Goal: Find specific fact: Find specific fact

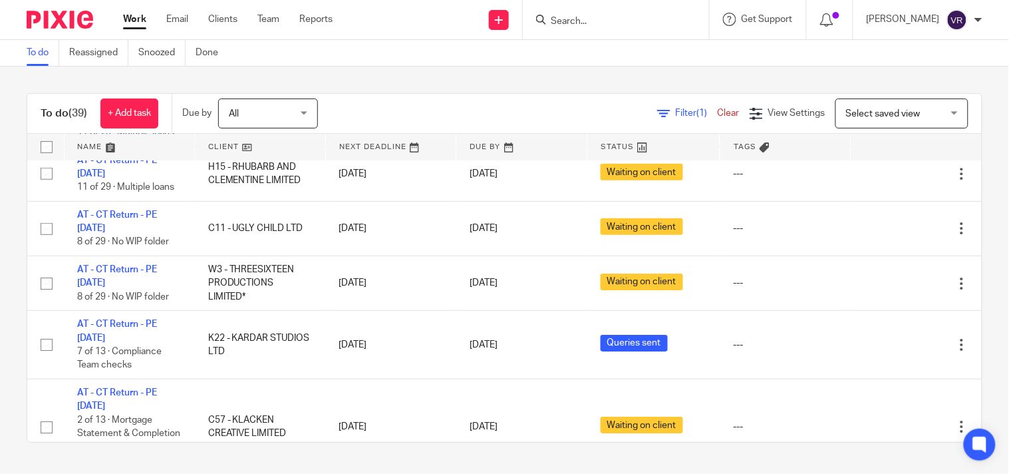
scroll to position [1182, 0]
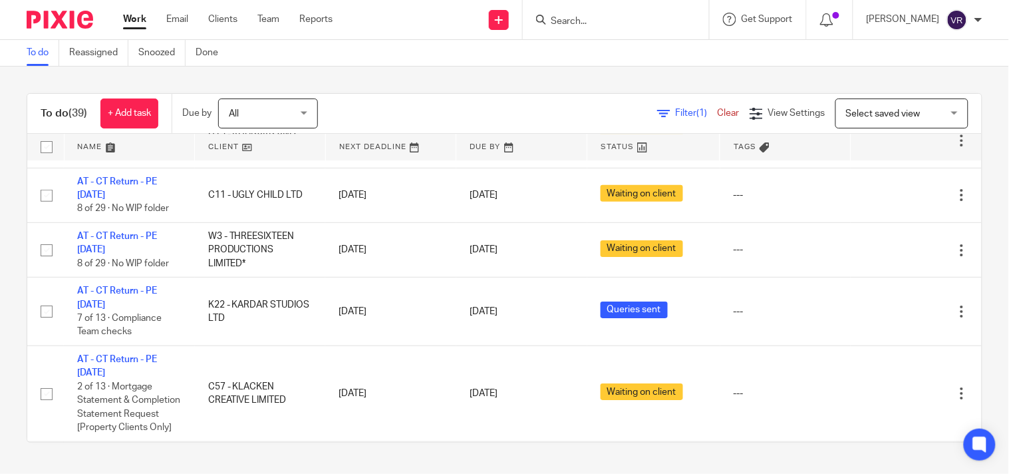
click at [554, 84] on div "To do (39) + Add task Due by All All Today Tomorrow This week Next week This mo…" at bounding box center [504, 268] width 1009 height 402
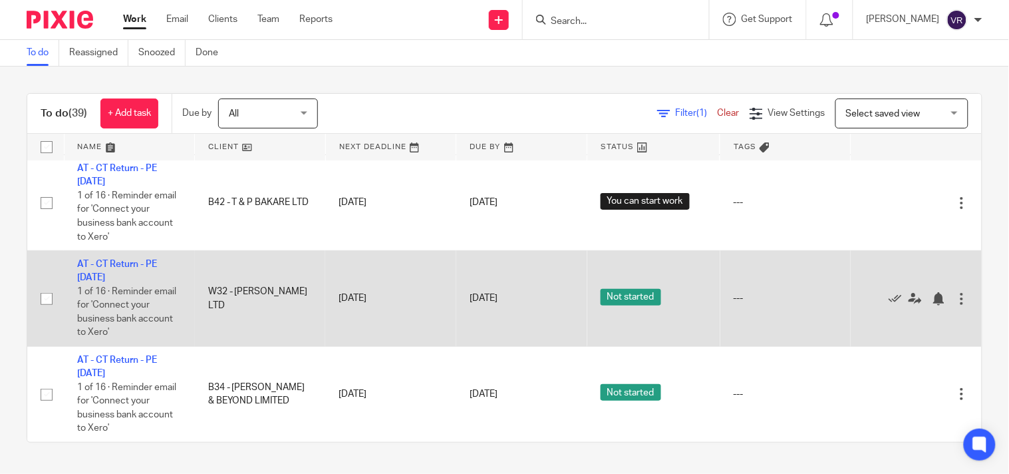
scroll to position [2691, 0]
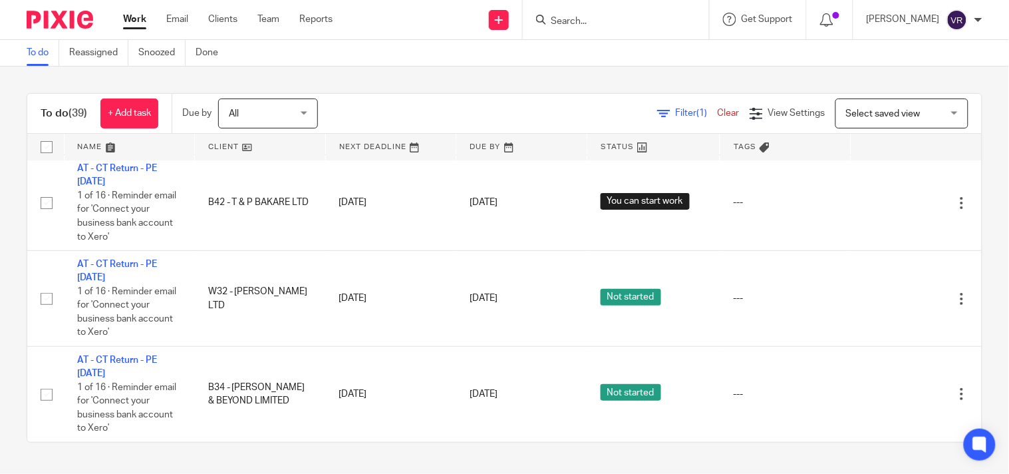
click at [198, 75] on div "To do (39) + Add task Due by All All Today Tomorrow This week Next week This mo…" at bounding box center [504, 268] width 1009 height 402
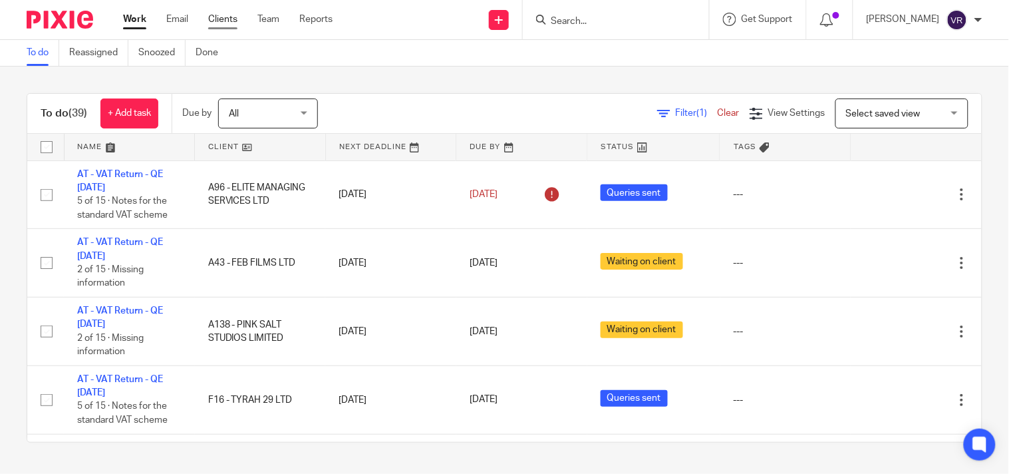
click at [230, 17] on link "Clients" at bounding box center [222, 19] width 29 height 13
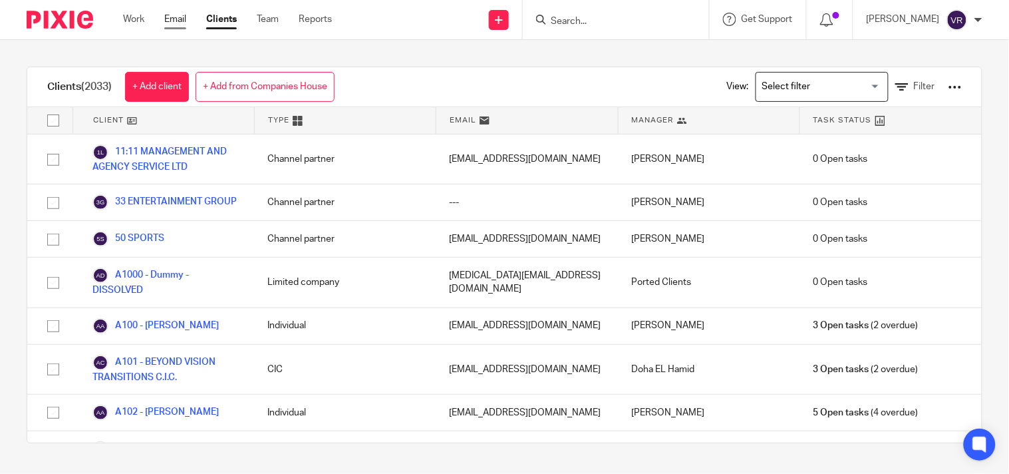
click at [182, 17] on link "Email" at bounding box center [175, 19] width 22 height 13
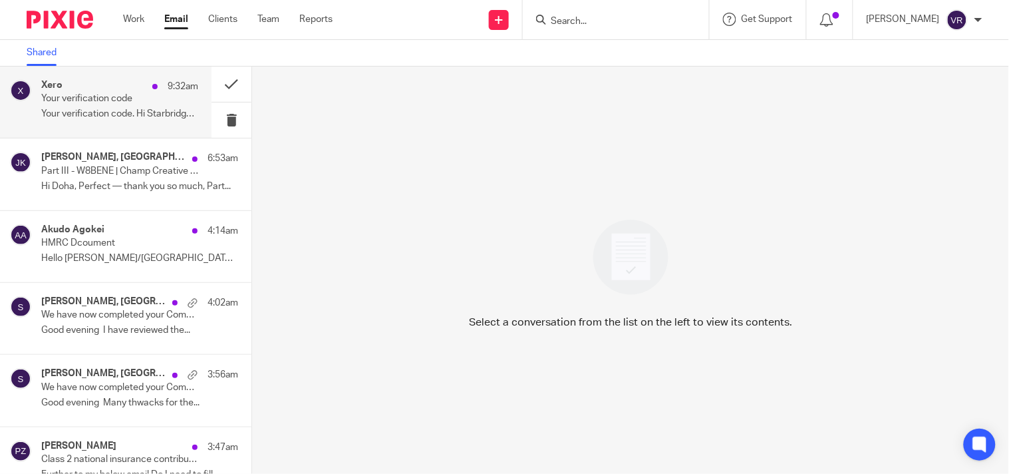
click at [140, 77] on div "Xero 9:32am Your verification code Your verification code. Hi Starbridge, Enter…" at bounding box center [106, 102] width 212 height 71
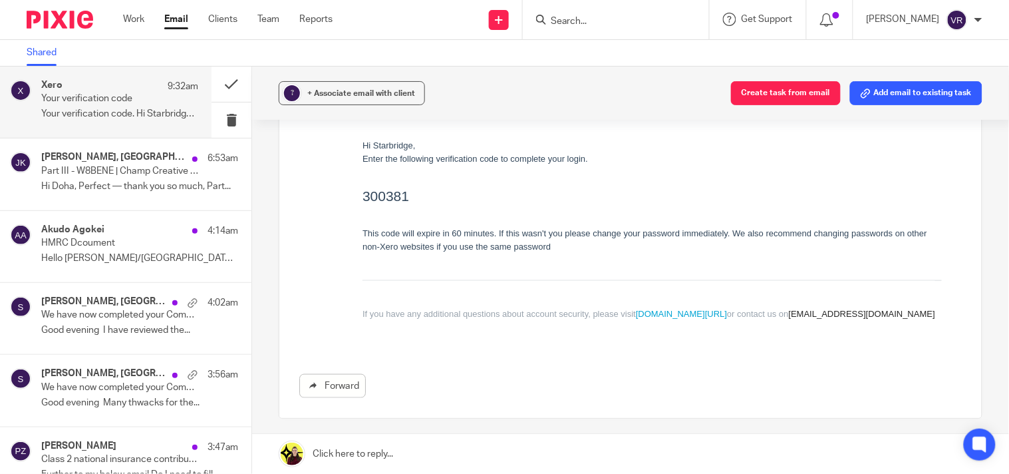
scroll to position [148, 0]
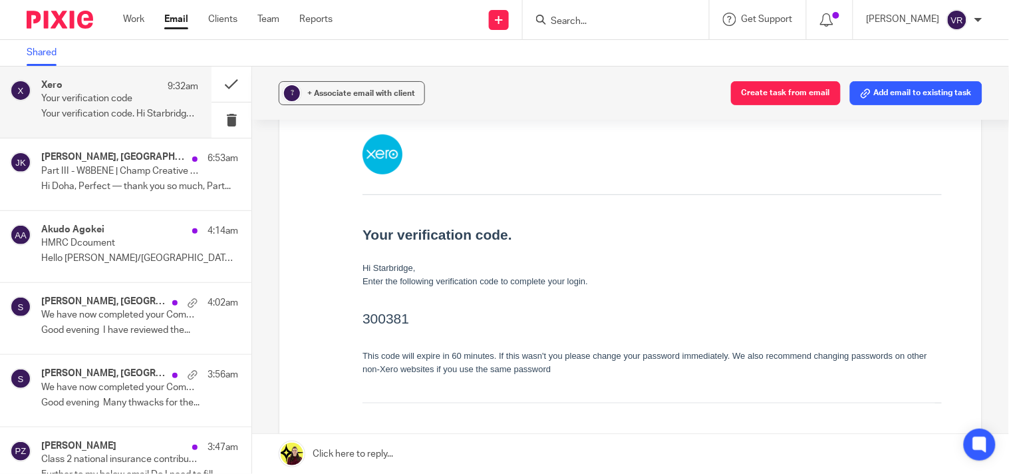
click at [393, 318] on h2 "300381" at bounding box center [651, 317] width 579 height 21
copy h2 "300381"
